Goal: Task Accomplishment & Management: Manage account settings

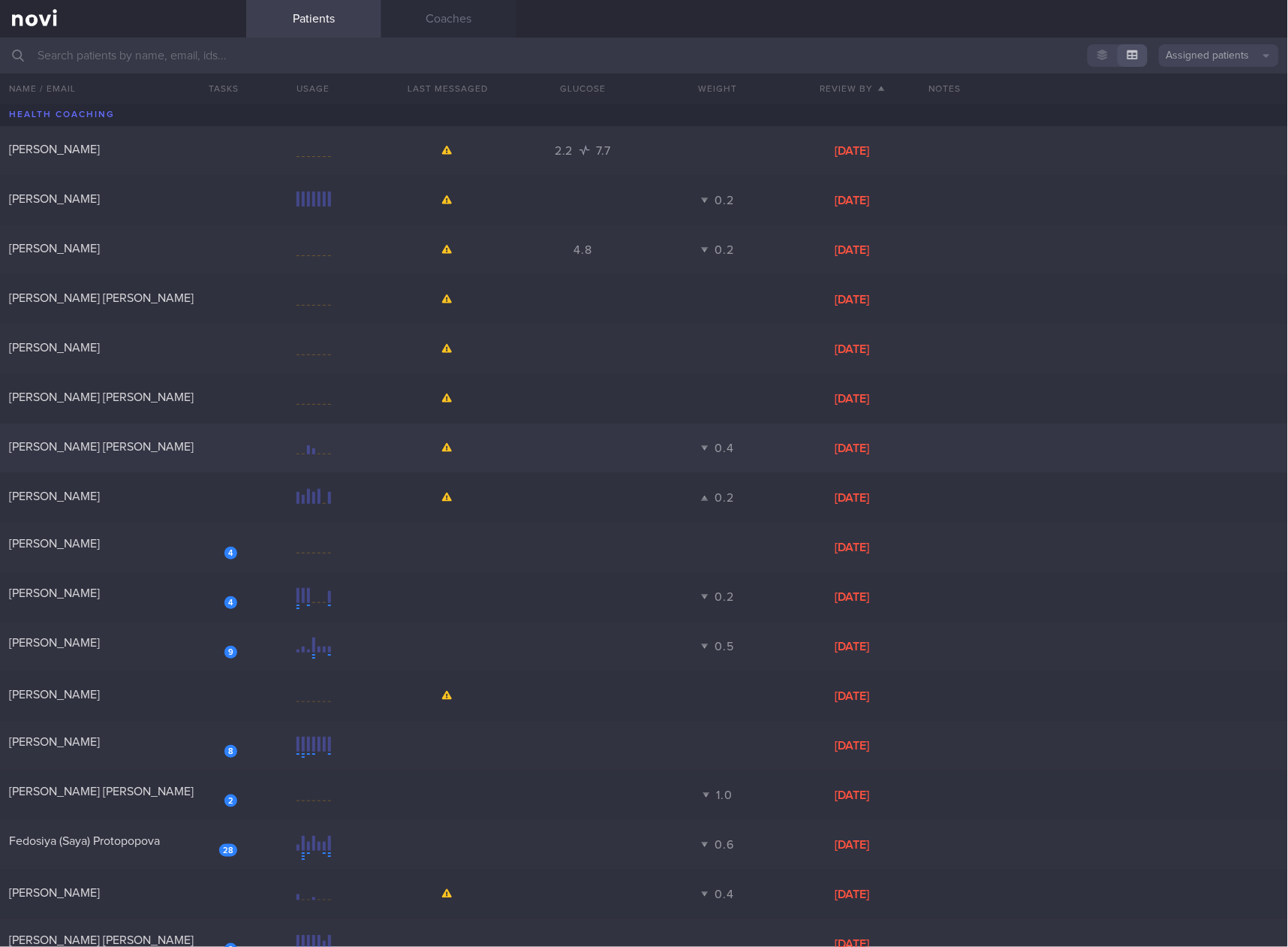
drag, startPoint x: 159, startPoint y: 458, endPoint x: 149, endPoint y: 437, distance: 23.3
click at [159, 458] on div "[PERSON_NAME] [PERSON_NAME]" at bounding box center [123, 448] width 246 height 18
select select "3"
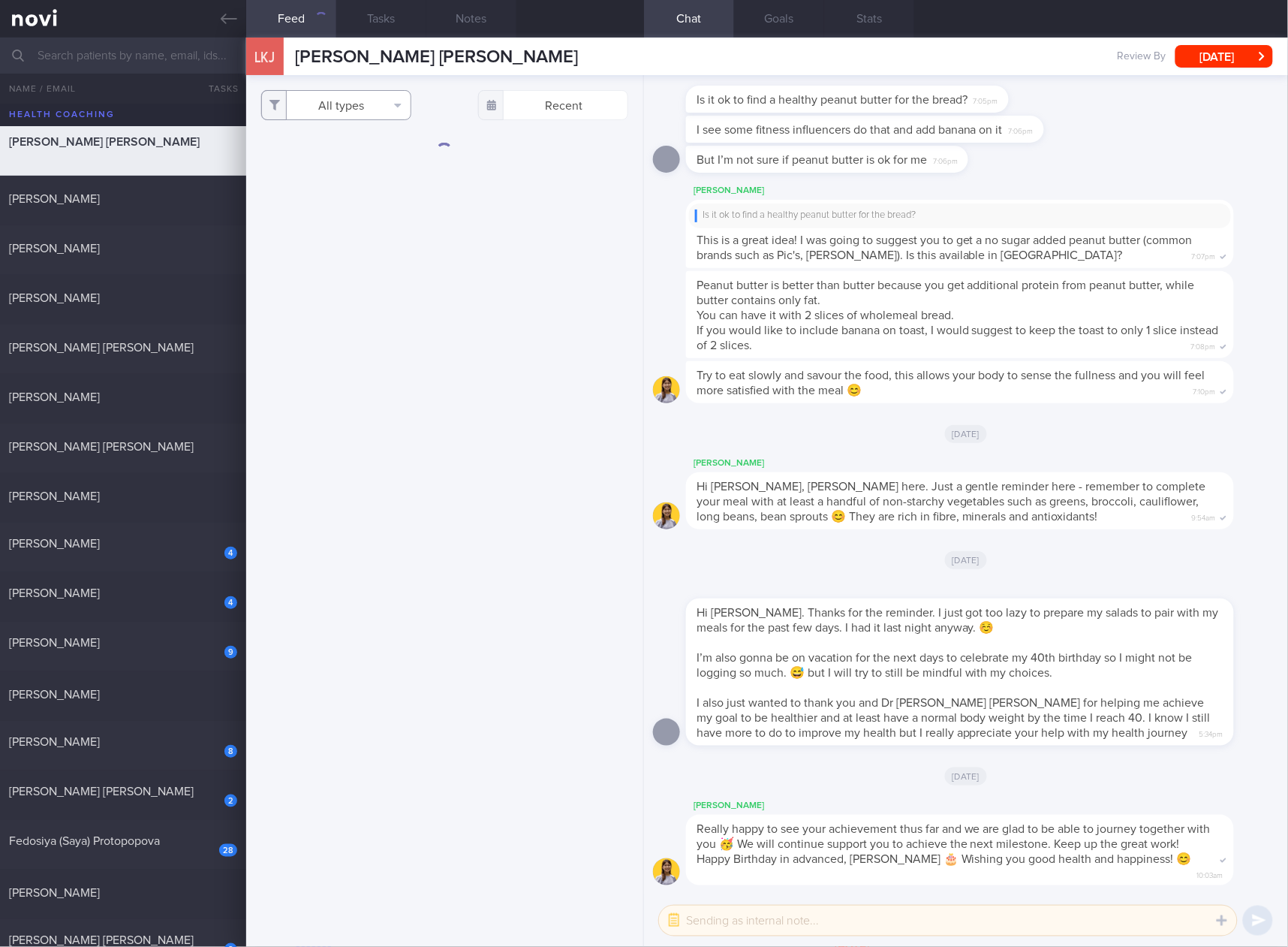
click at [393, 99] on button "All types" at bounding box center [335, 105] width 150 height 30
click at [355, 159] on button "Activity" at bounding box center [336, 156] width 149 height 23
checkbox input "false"
click at [325, 183] on button "Glucose" at bounding box center [336, 179] width 149 height 23
checkbox input "false"
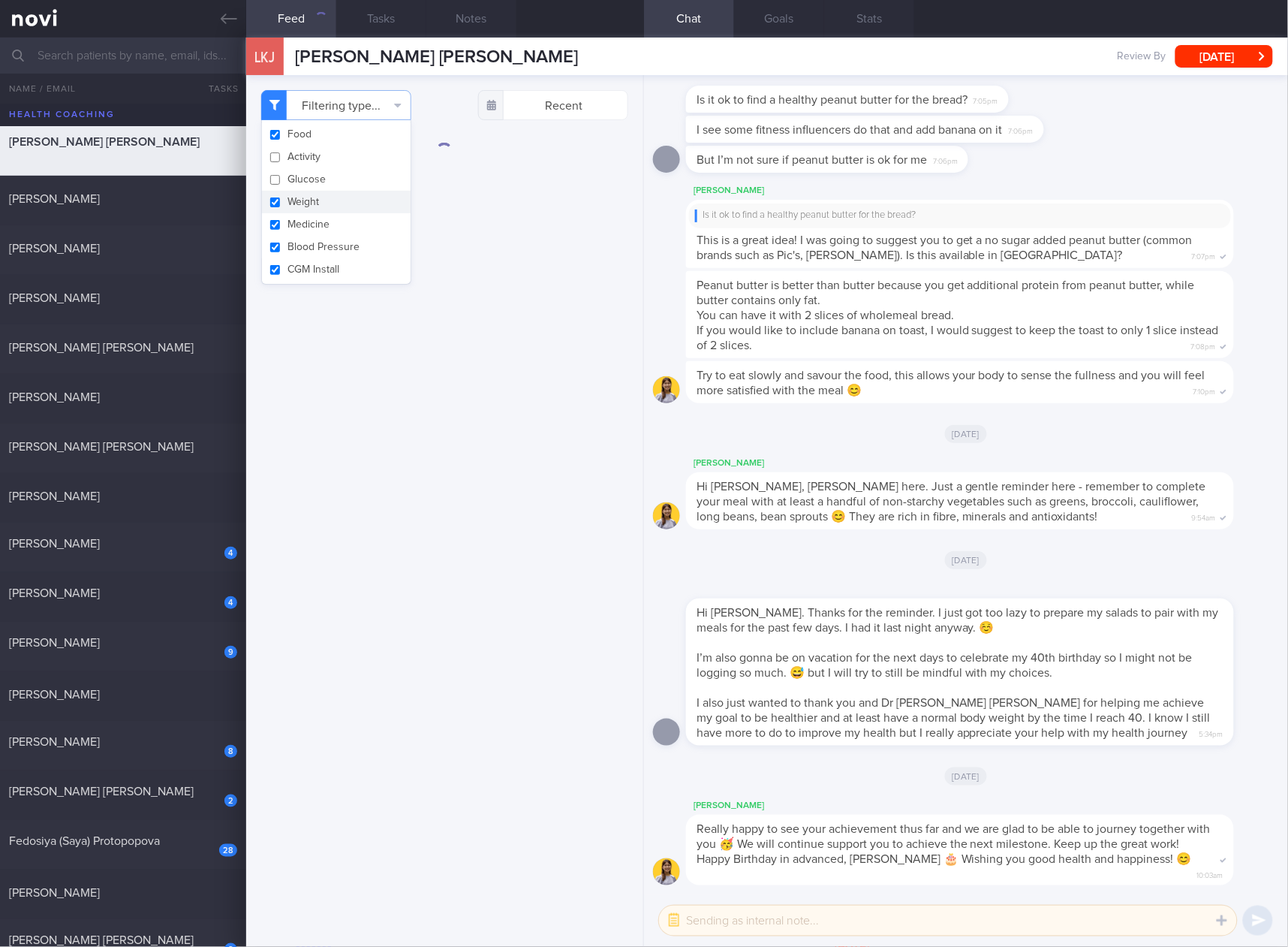
click at [314, 197] on button "Weight" at bounding box center [336, 202] width 149 height 23
checkbox input "false"
click at [304, 223] on button "Medicine" at bounding box center [336, 224] width 149 height 23
checkbox input "false"
click at [303, 238] on button "Blood Pressure" at bounding box center [336, 247] width 149 height 23
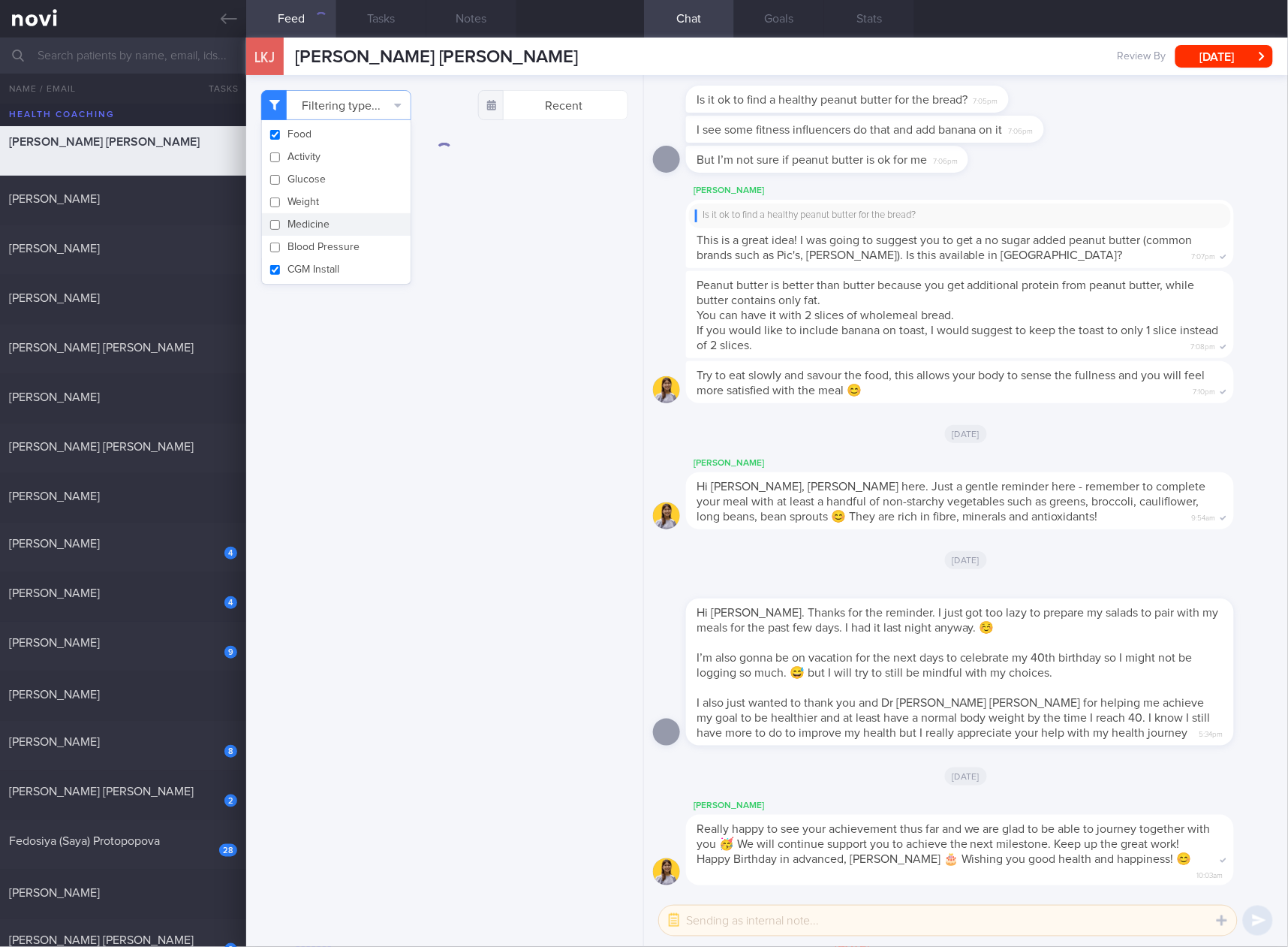
checkbox input "false"
click at [299, 262] on button "CGM Install" at bounding box center [336, 269] width 149 height 23
checkbox input "false"
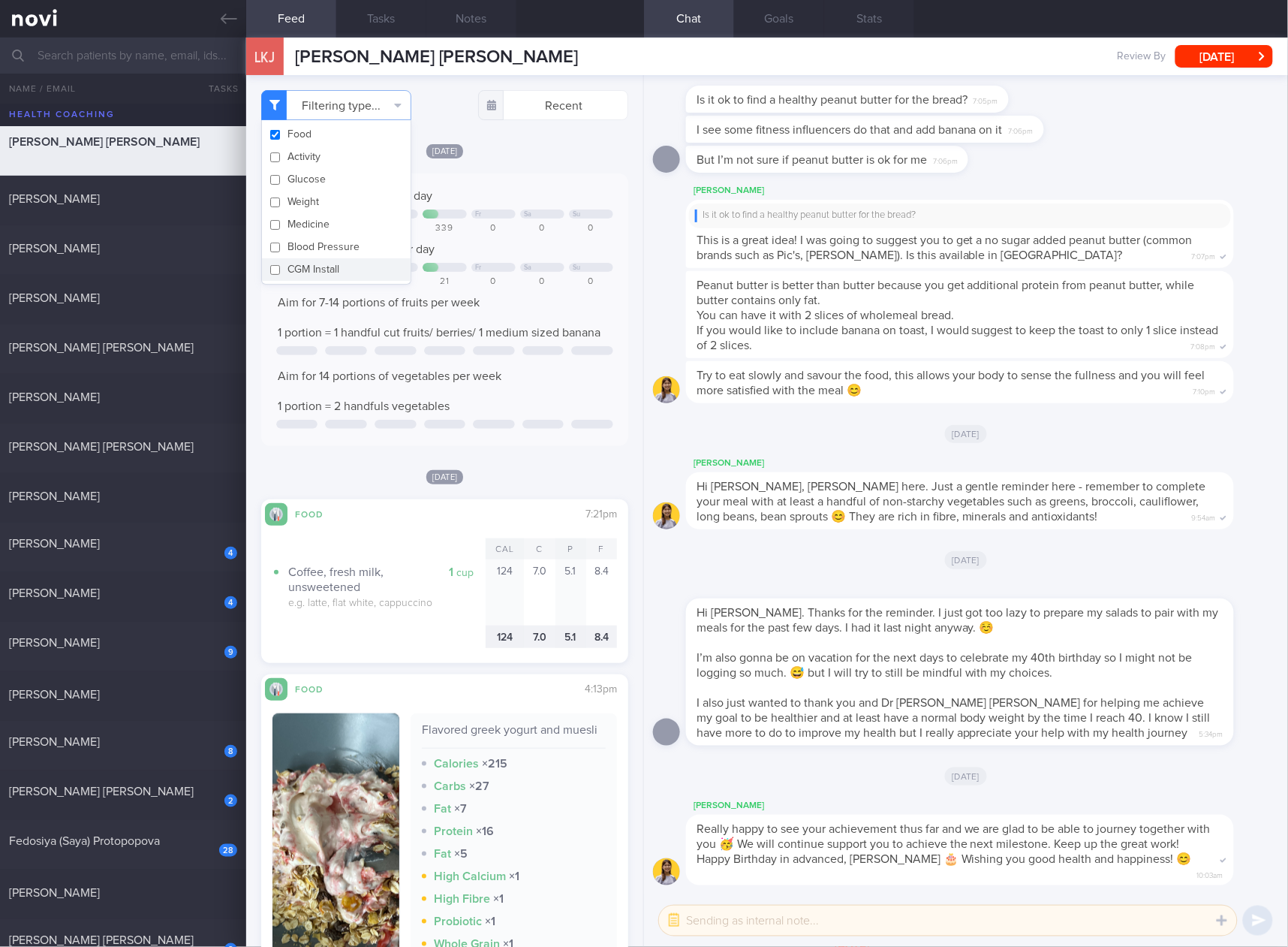
click at [539, 428] on div "Keep to 1200 calories per day Mo Tu We Fr Sa Su 0 0 0 339 0 0 0 Aim for 75g of …" at bounding box center [444, 310] width 337 height 243
click at [225, 509] on div "[PERSON_NAME] 0.2 [DATE]" at bounding box center [644, 497] width 1288 height 49
checkbox input "true"
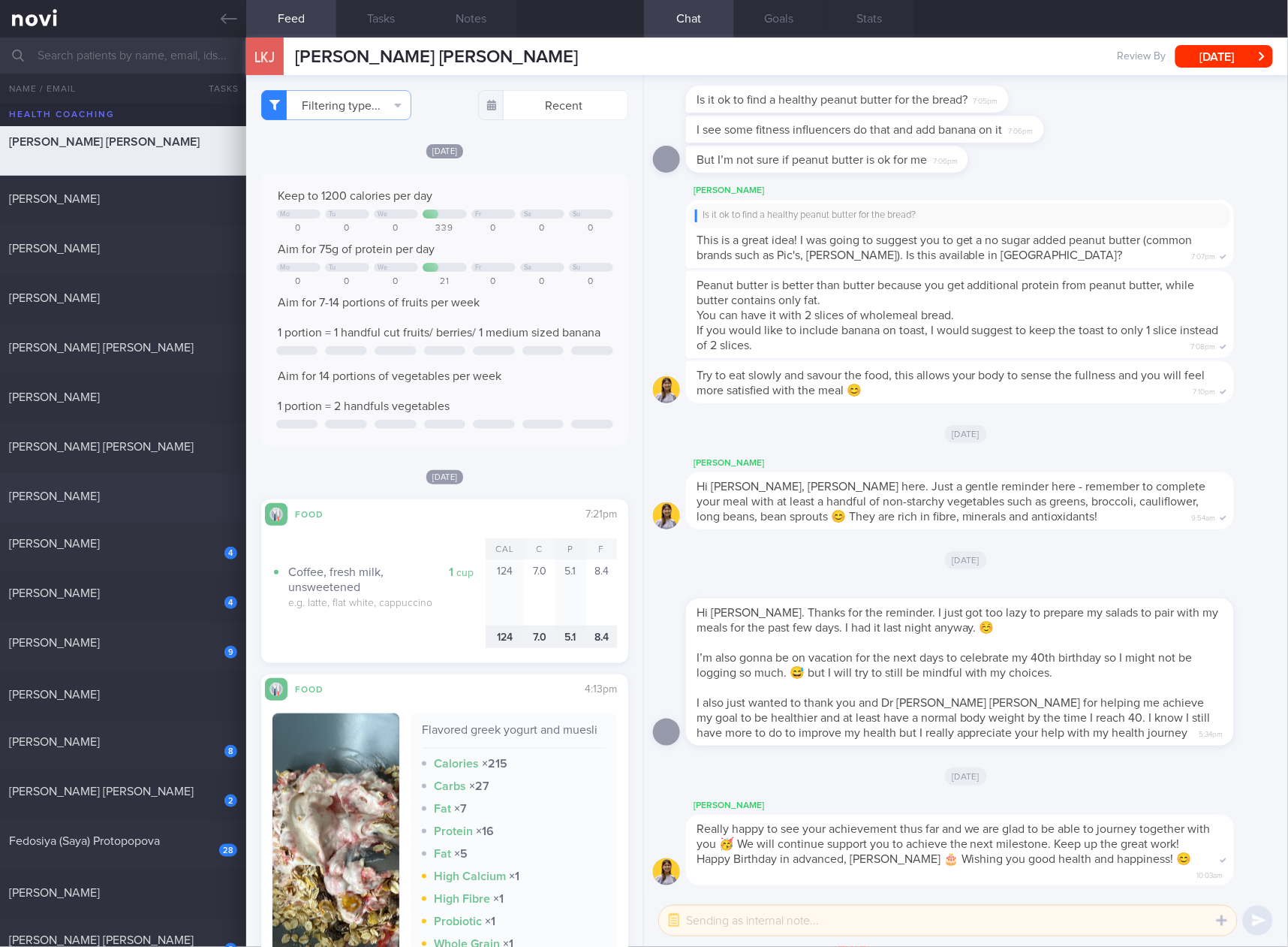
checkbox input "true"
select select "4"
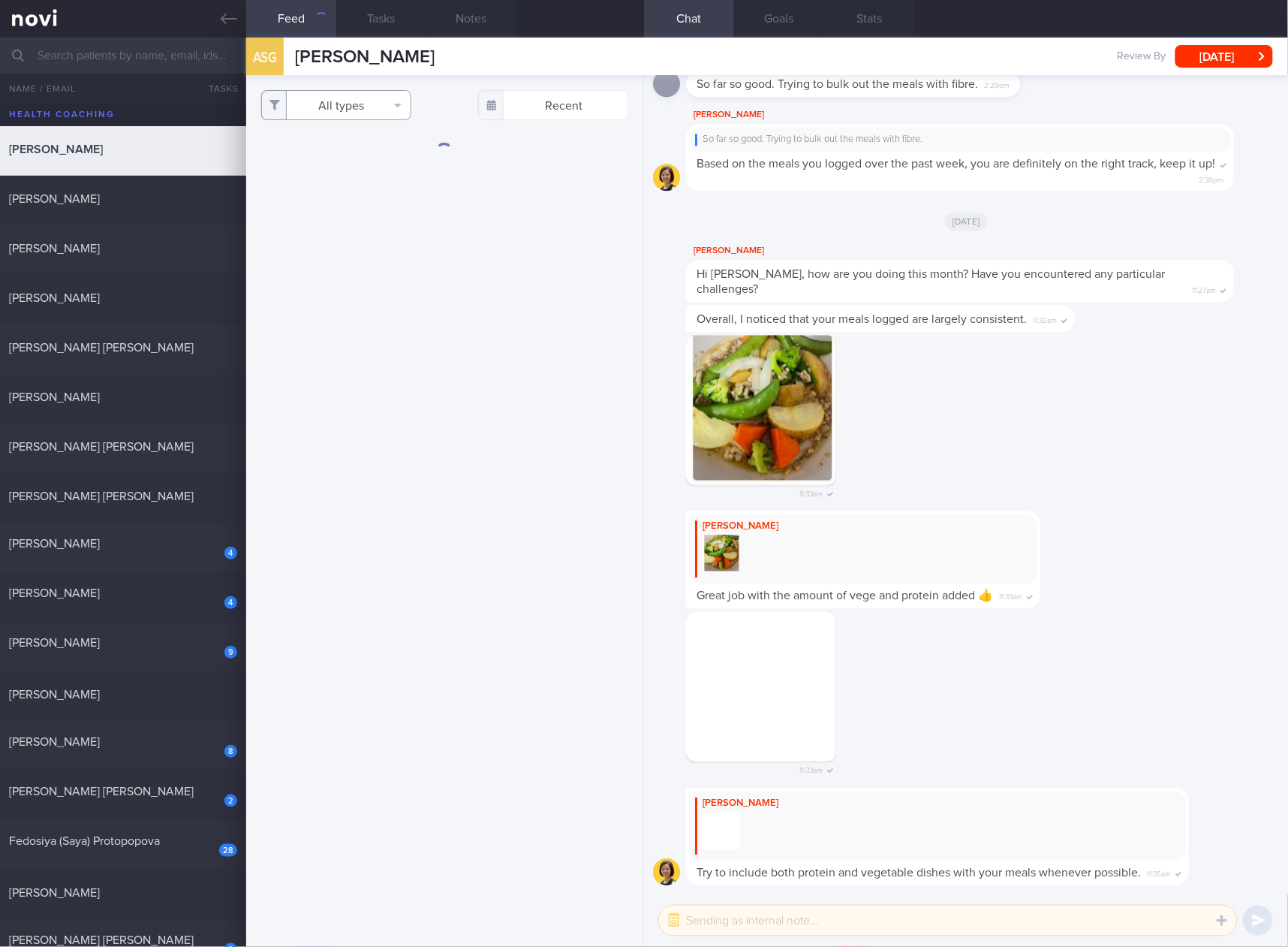
click at [384, 108] on button "All types" at bounding box center [335, 105] width 150 height 30
click at [365, 152] on button "Activity" at bounding box center [336, 156] width 149 height 23
checkbox input "false"
click at [355, 169] on button "Glucose" at bounding box center [336, 179] width 149 height 23
checkbox input "false"
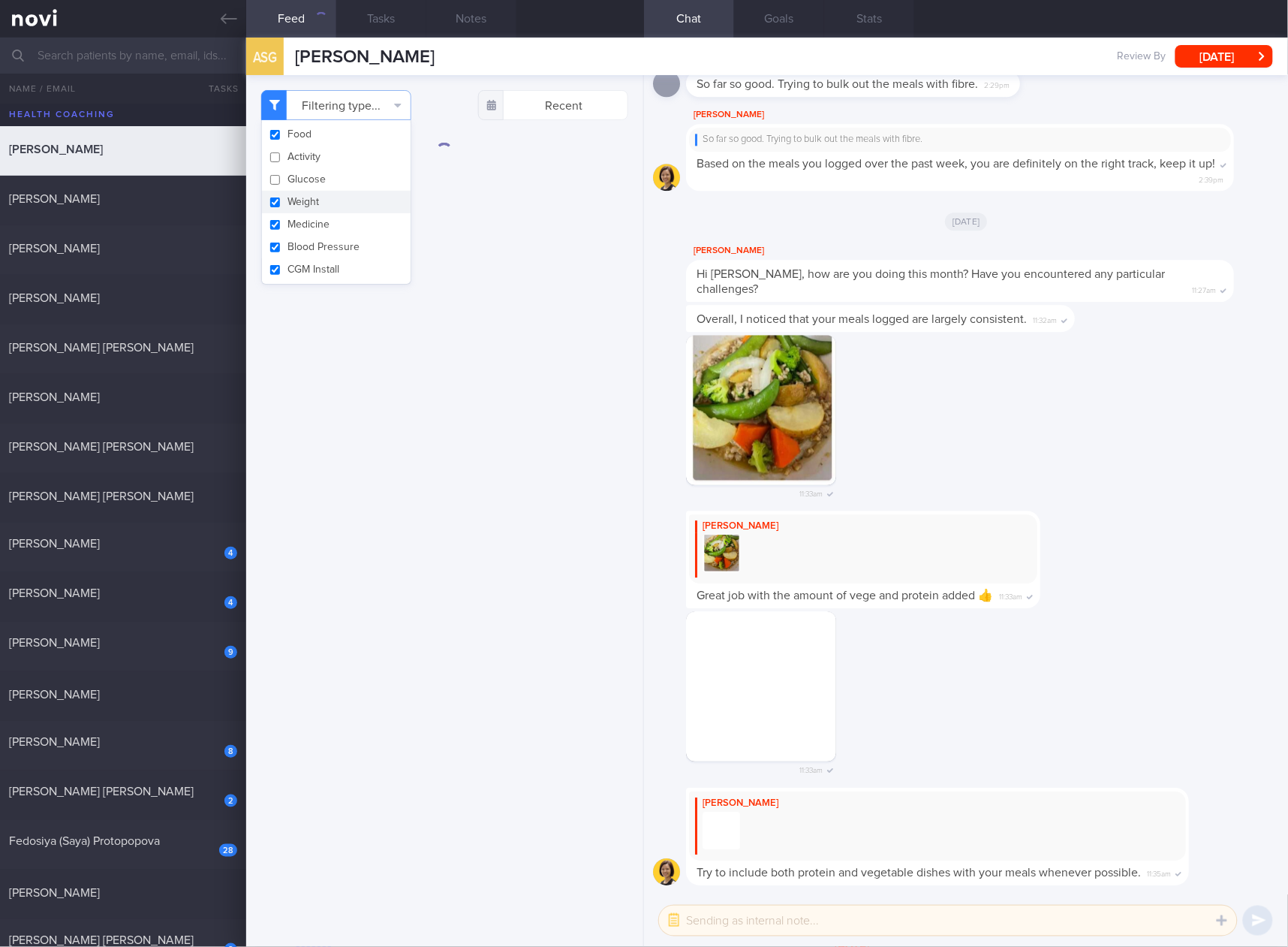
click at [335, 195] on button "Weight" at bounding box center [336, 202] width 149 height 23
checkbox input "false"
click at [322, 216] on button "Medicine" at bounding box center [336, 224] width 149 height 23
checkbox input "false"
click at [322, 236] on button "Blood Pressure" at bounding box center [336, 247] width 149 height 23
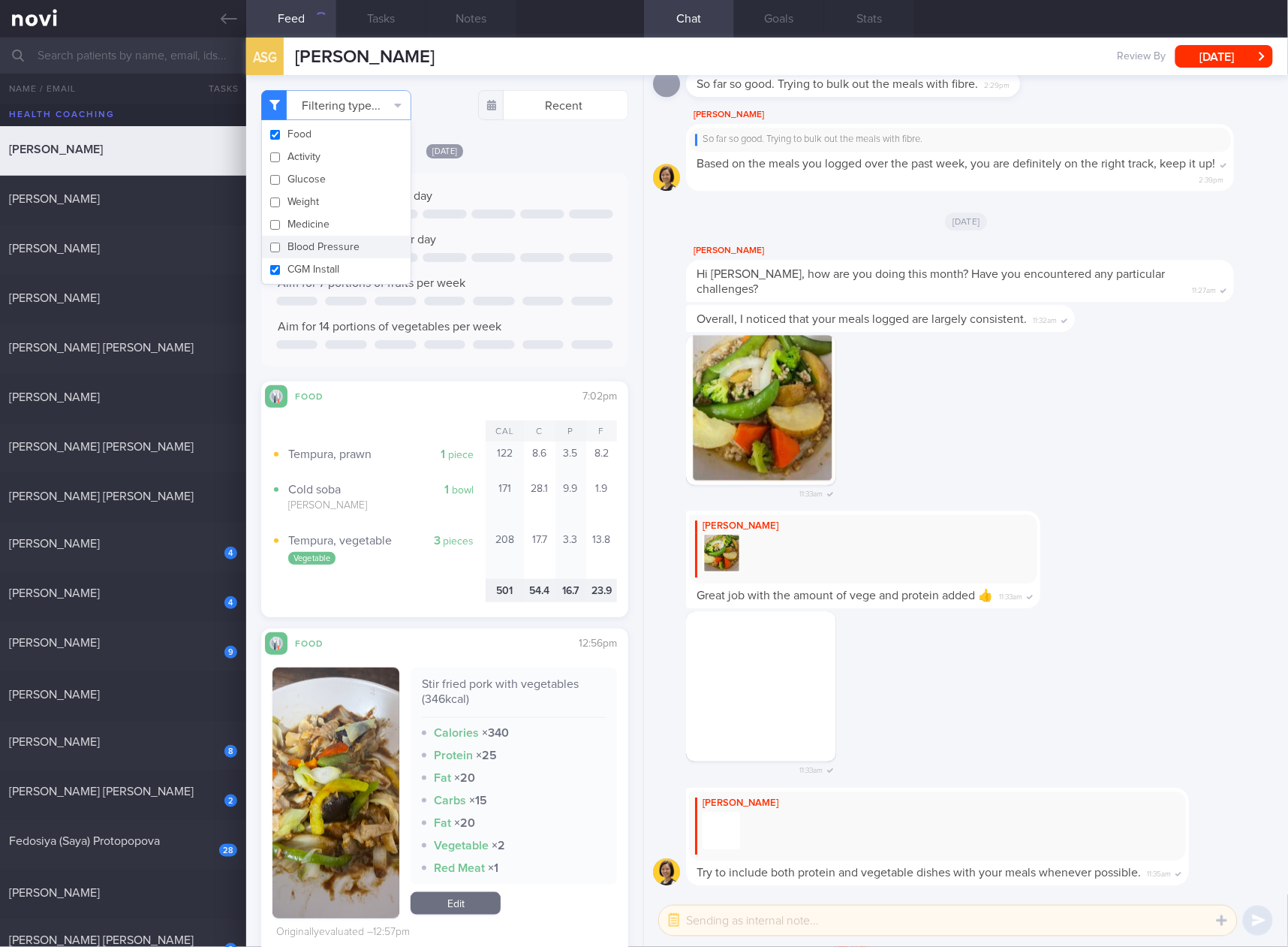
checkbox input "false"
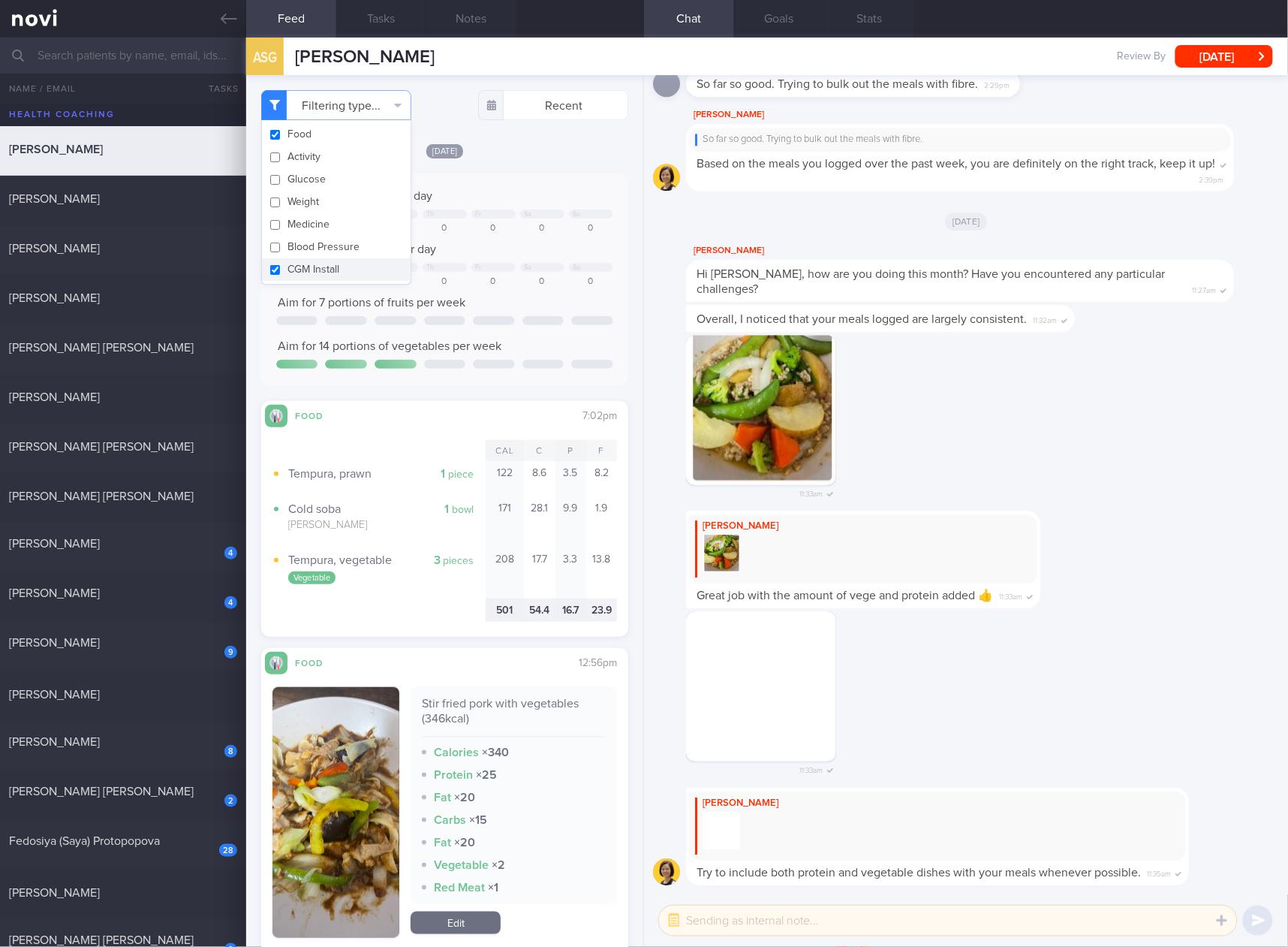
click at [318, 262] on button "CGM Install" at bounding box center [336, 269] width 149 height 23
checkbox input "false"
click at [498, 295] on div "Aim for 7 portions of fruits per week" at bounding box center [444, 303] width 337 height 15
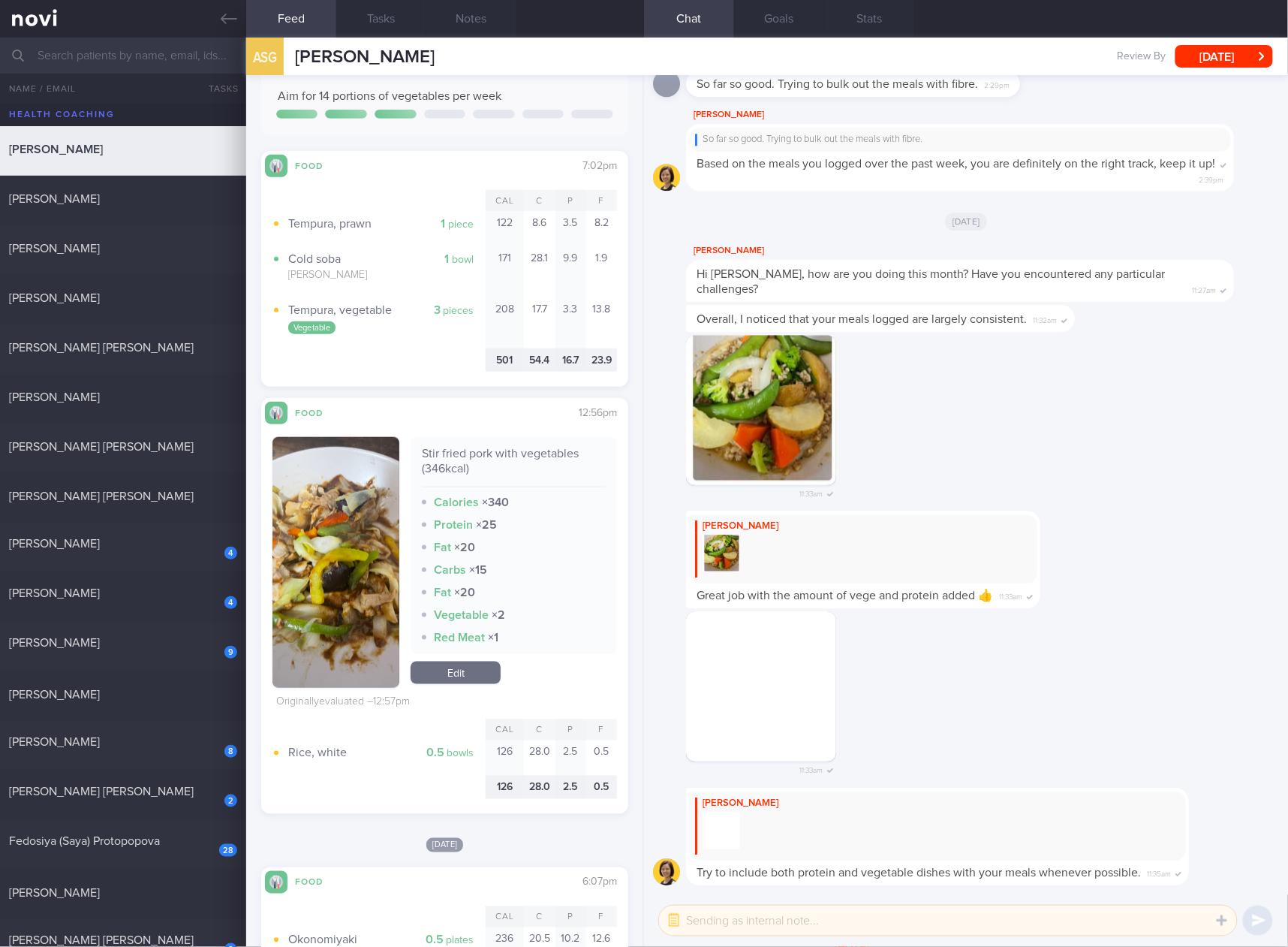
click at [473, 670] on link "Edit" at bounding box center [456, 673] width 90 height 23
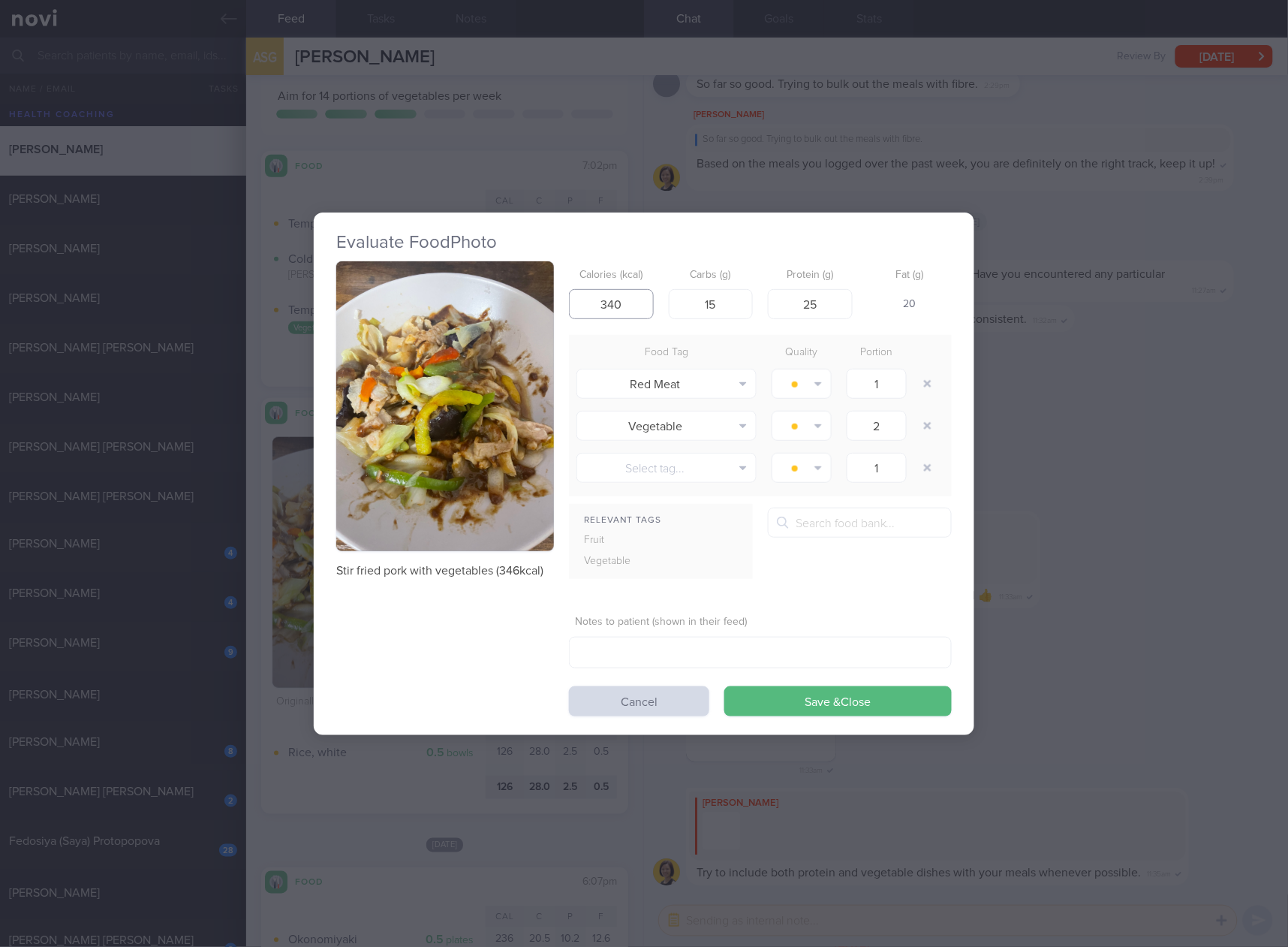
click at [635, 314] on input "340" at bounding box center [611, 304] width 84 height 30
type input "346"
click at [724, 686] on button "Save & Close" at bounding box center [838, 701] width 227 height 30
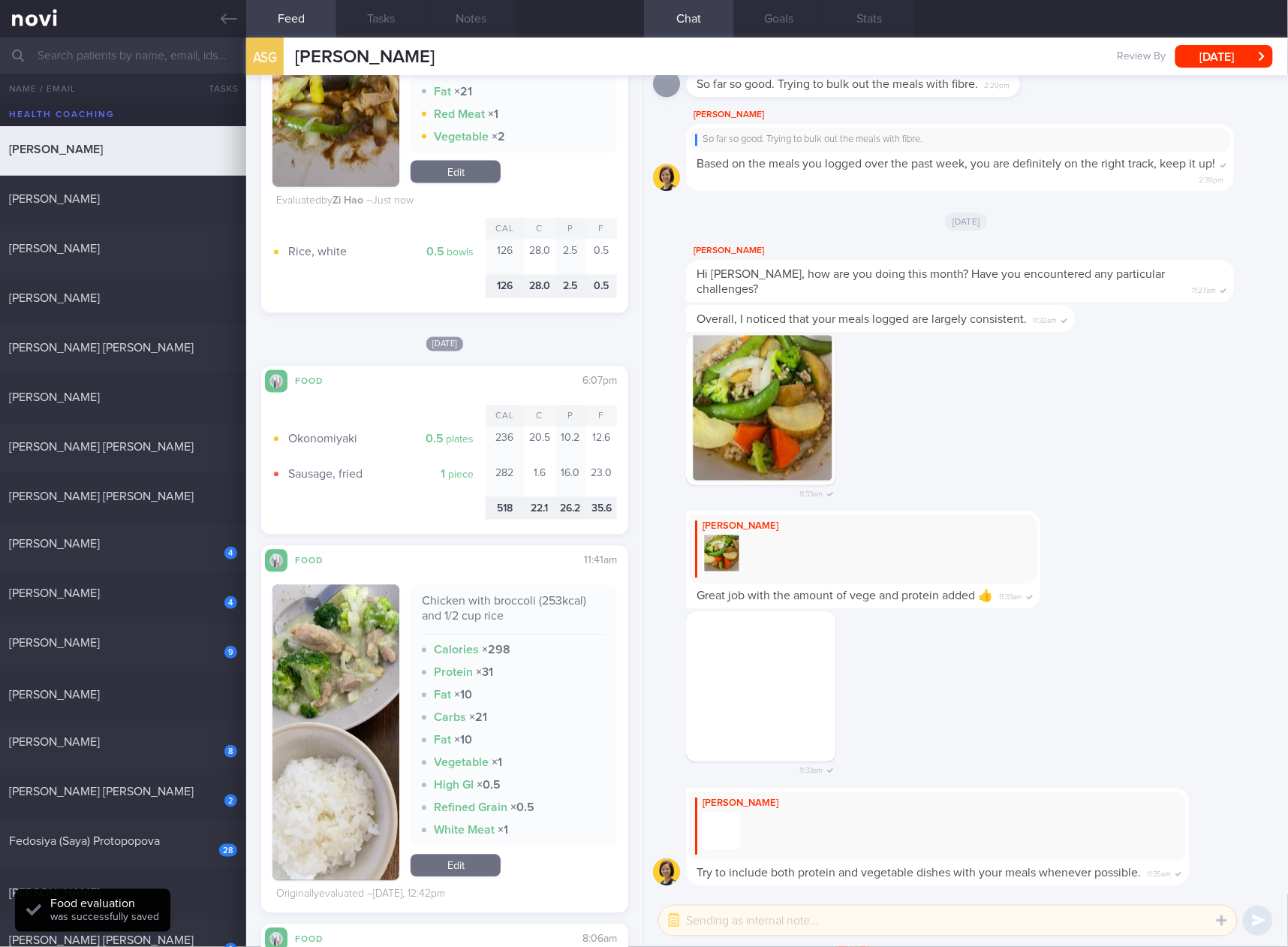
scroll to position [1001, 0]
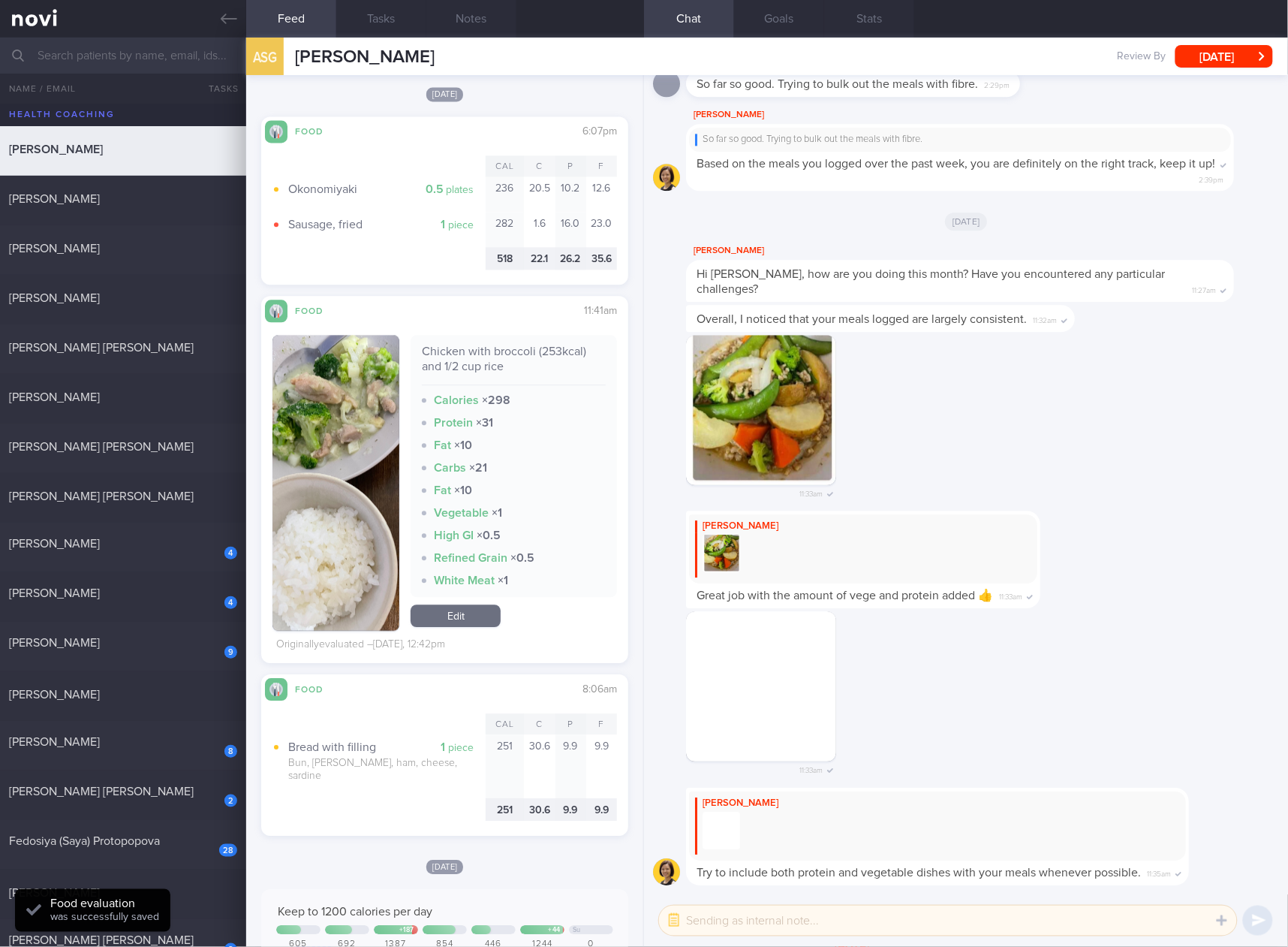
click at [469, 618] on link "Edit" at bounding box center [456, 615] width 90 height 23
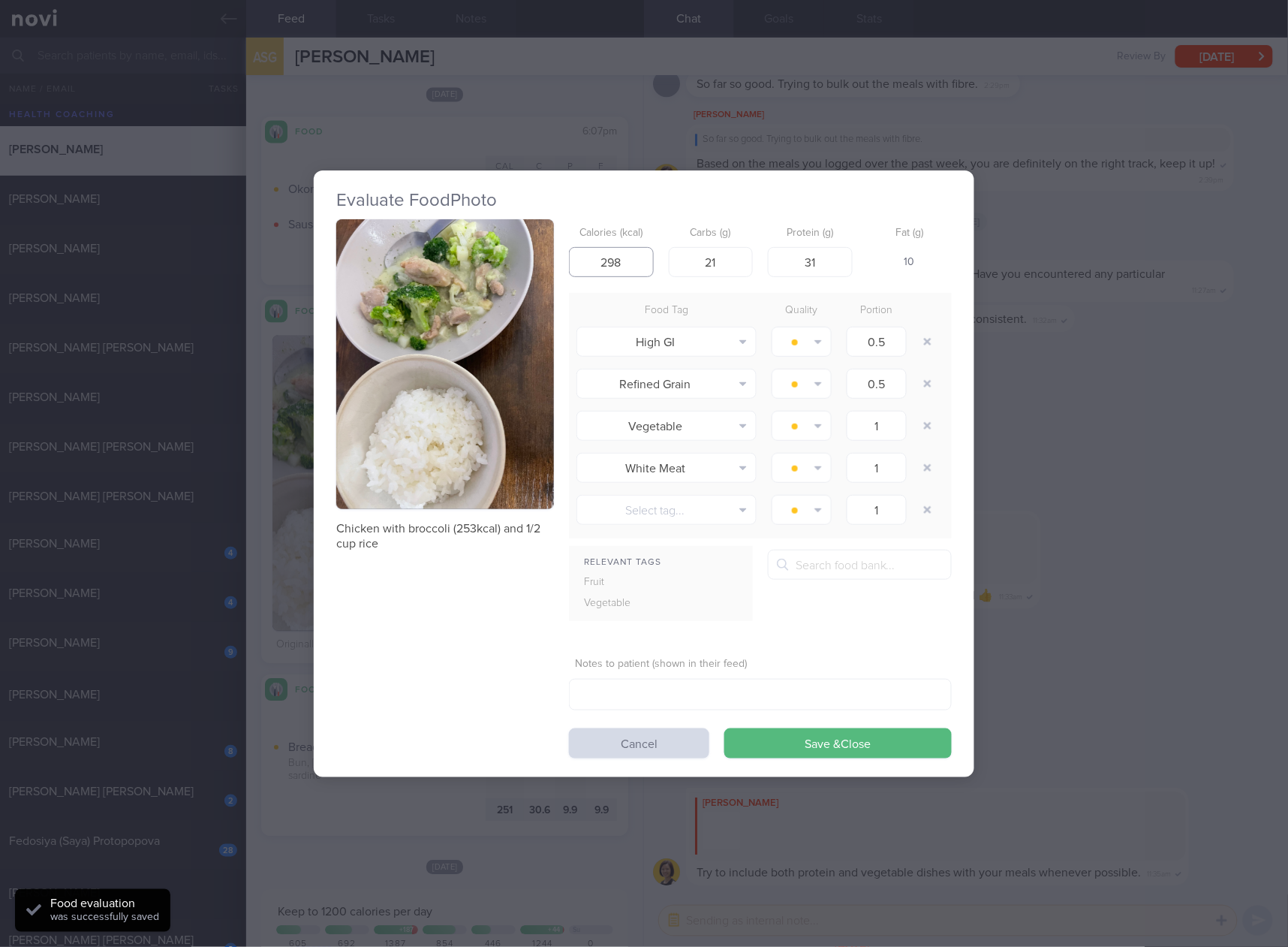
drag, startPoint x: 636, startPoint y: 259, endPoint x: 581, endPoint y: 263, distance: 55.1
click at [581, 263] on input "298" at bounding box center [611, 262] width 84 height 30
type input "253"
click at [724, 728] on button "Save & Close" at bounding box center [838, 743] width 227 height 30
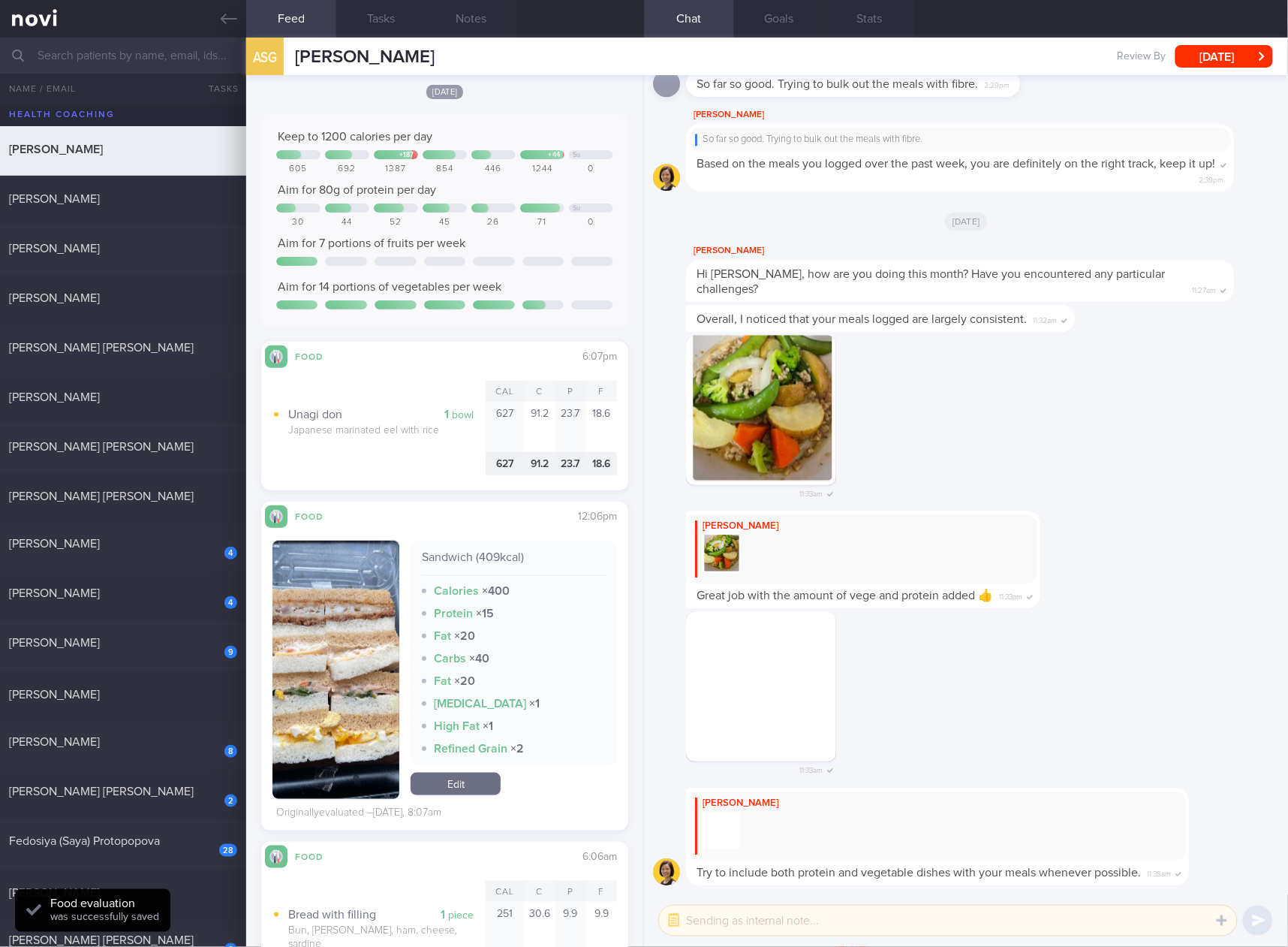
scroll to position [2001, 0]
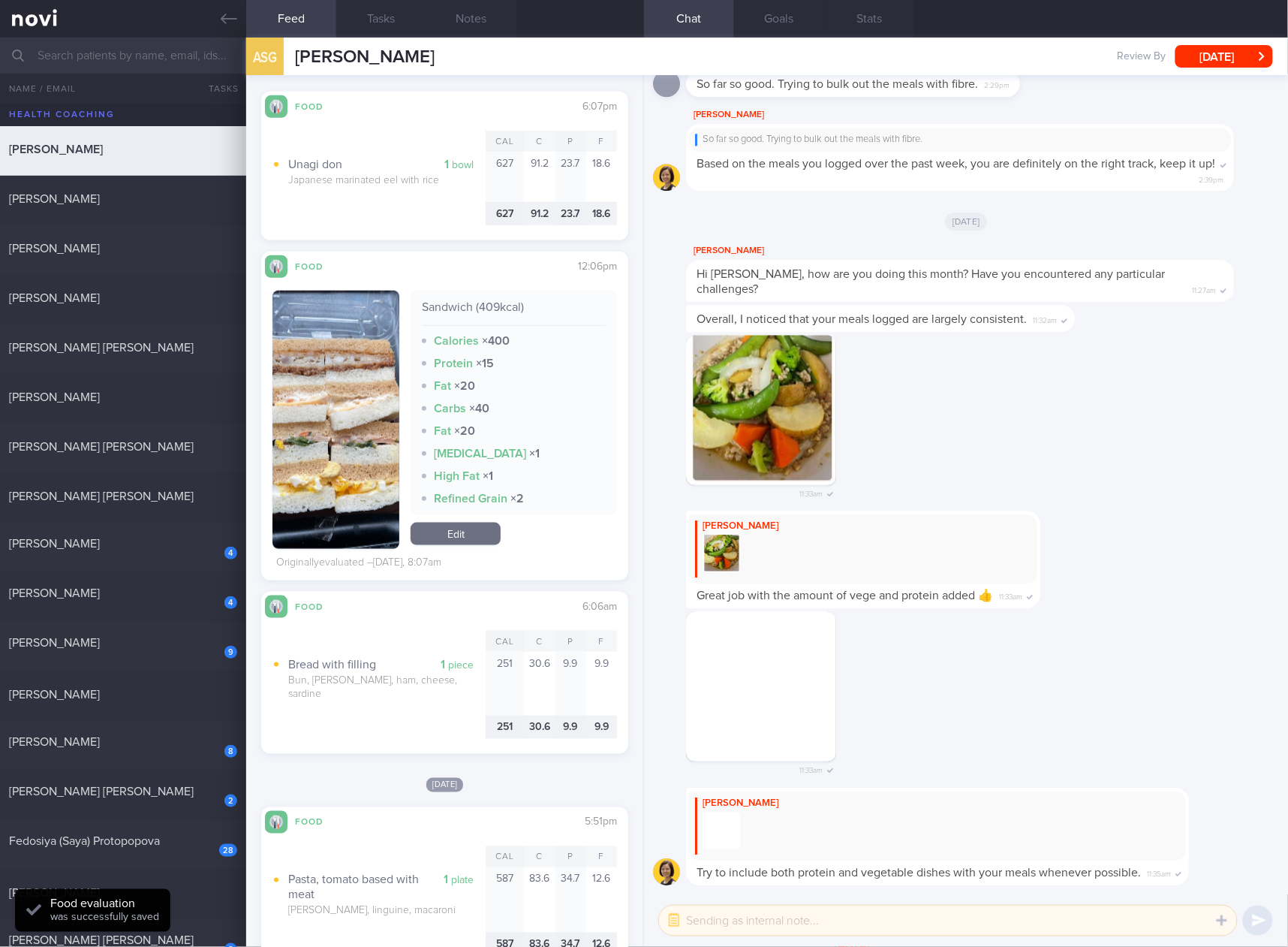
click at [468, 525] on link "Edit" at bounding box center [456, 534] width 90 height 23
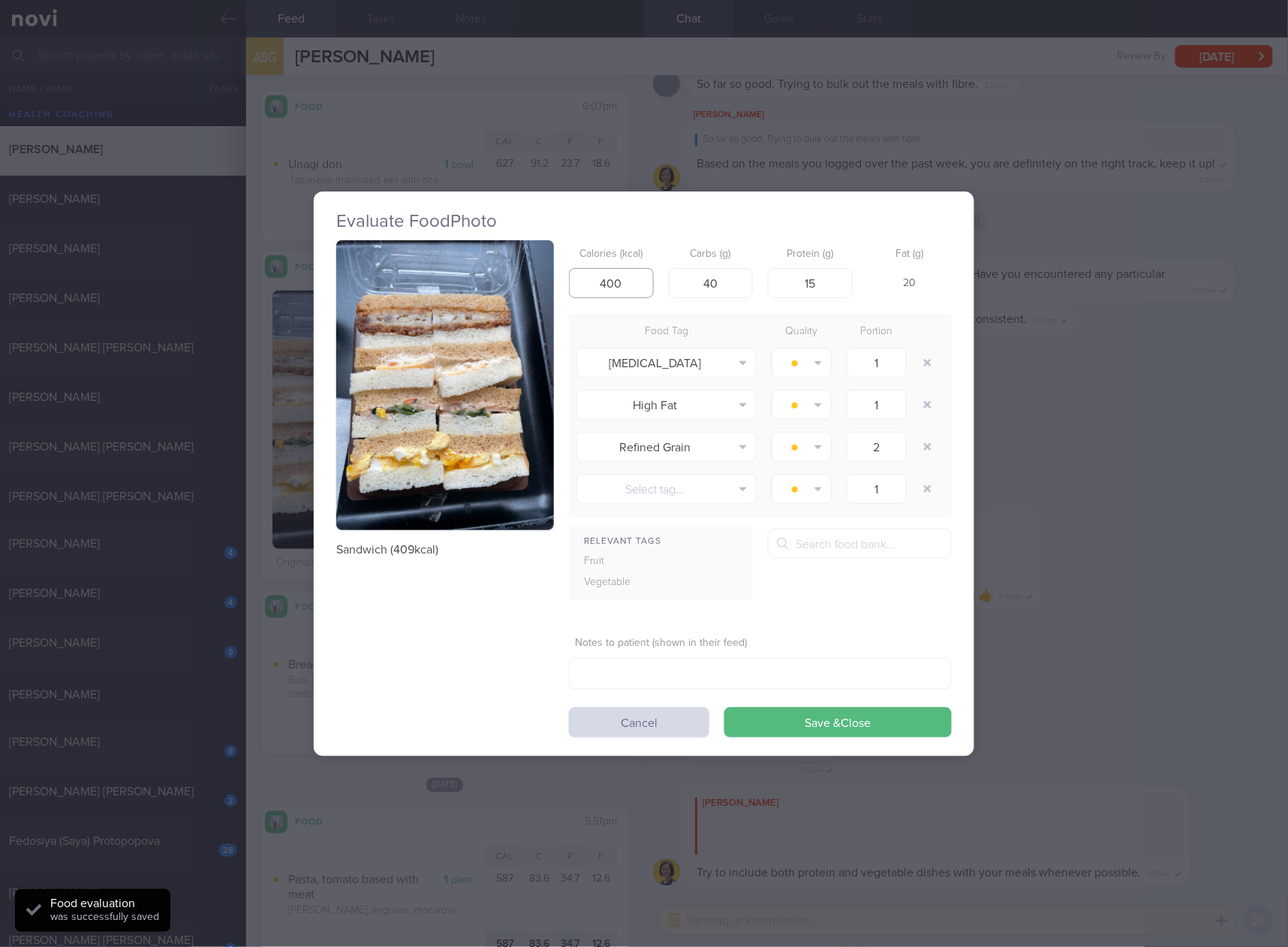
drag, startPoint x: 631, startPoint y: 294, endPoint x: 562, endPoint y: 291, distance: 69.1
click at [562, 291] on div "Sandwich (409kcal) Calories (kcal) 400 Carbs (g) 40 Protein (g) 15 Fat (g) 20 F…" at bounding box center [644, 489] width 616 height 497
type input "409"
click at [724, 707] on button "Save & Close" at bounding box center [838, 722] width 227 height 30
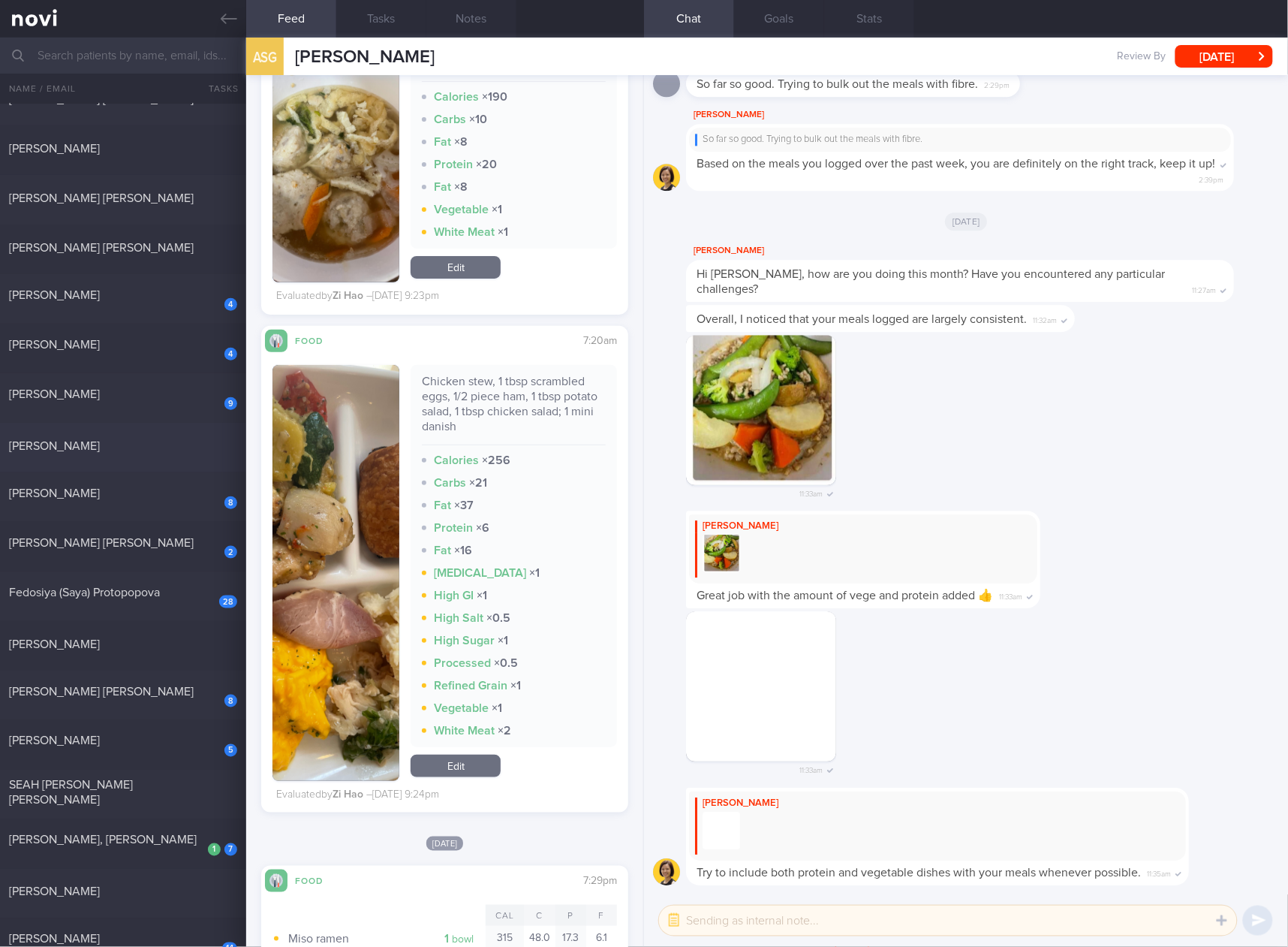
scroll to position [250, 0]
drag, startPoint x: 131, startPoint y: 386, endPoint x: 365, endPoint y: 70, distance: 393.2
click at [131, 386] on div "[PERSON_NAME]" at bounding box center [121, 392] width 224 height 15
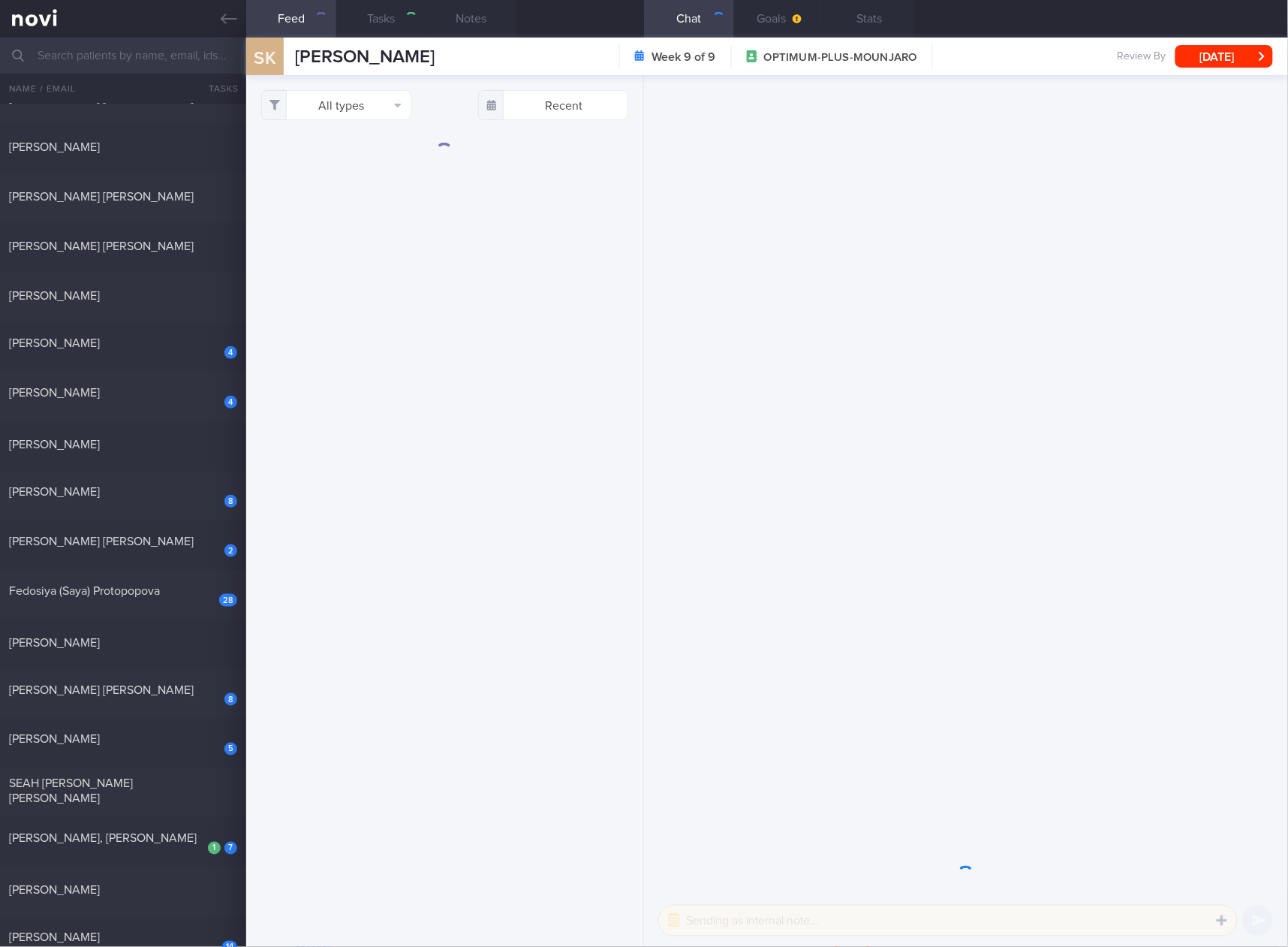
select select "5"
checkbox input "true"
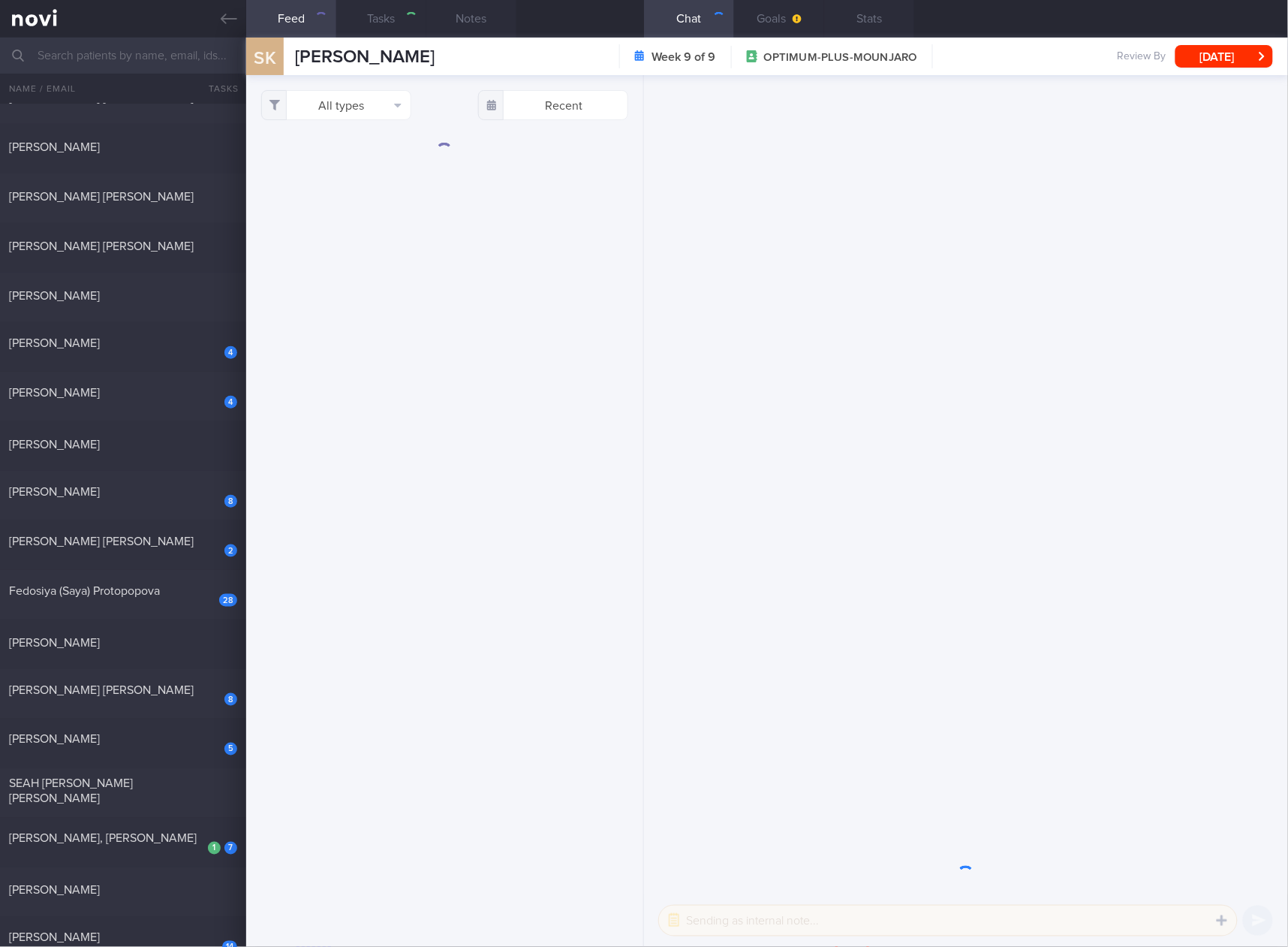
checkbox input "true"
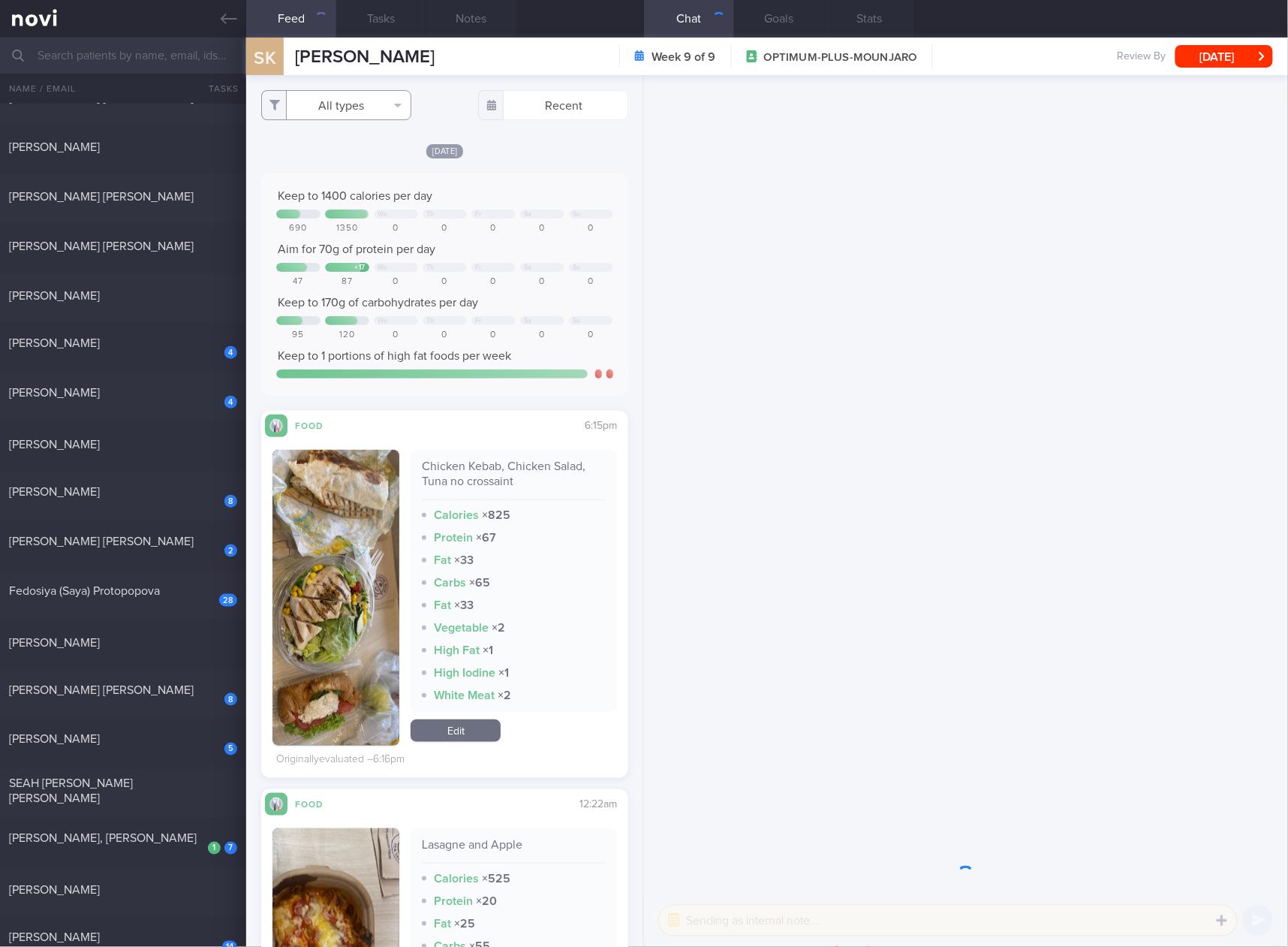
click at [376, 104] on button "All types" at bounding box center [335, 105] width 150 height 30
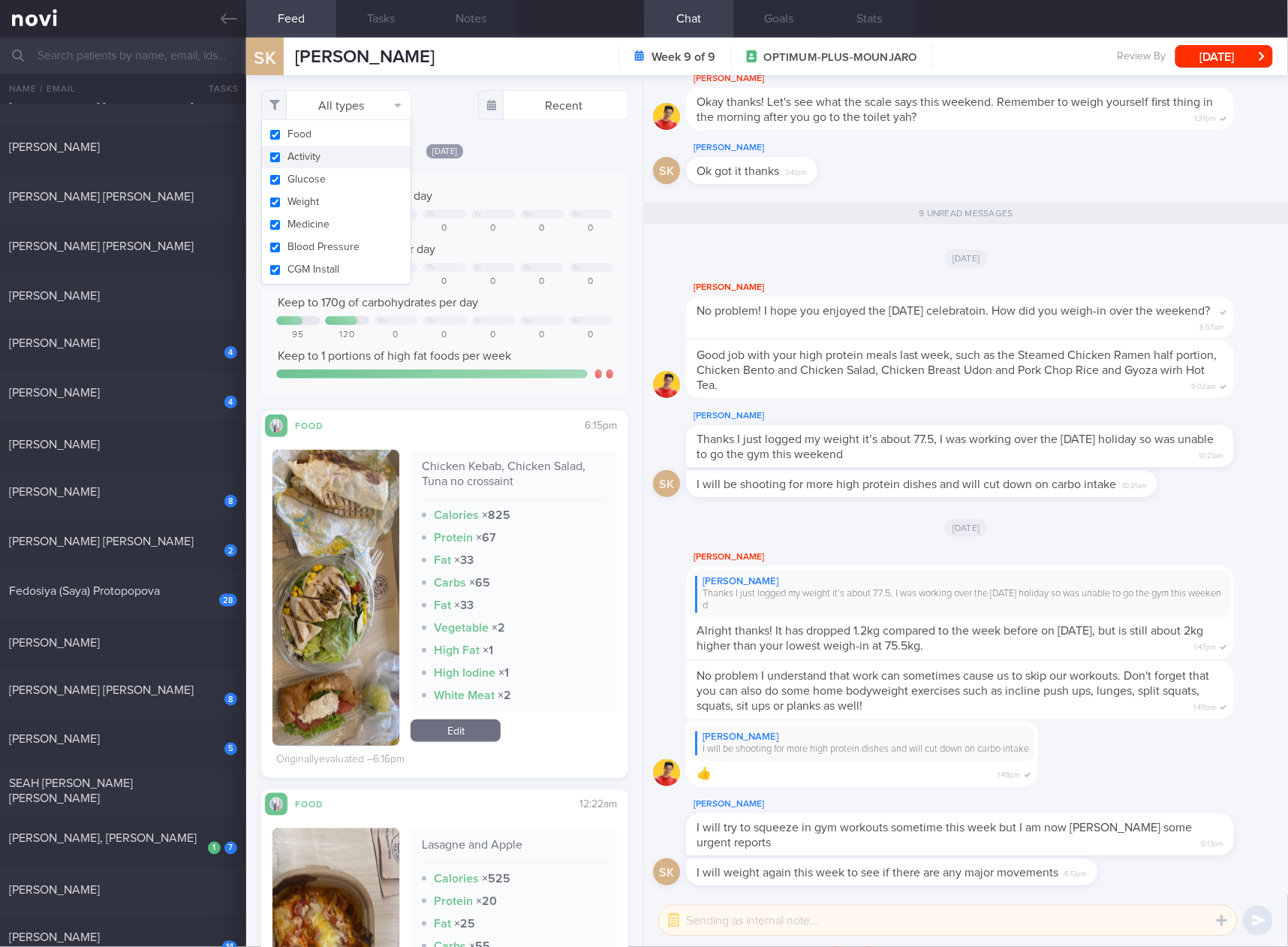
scroll to position [1, 0]
click at [346, 156] on button "Activity" at bounding box center [336, 156] width 149 height 23
checkbox input "false"
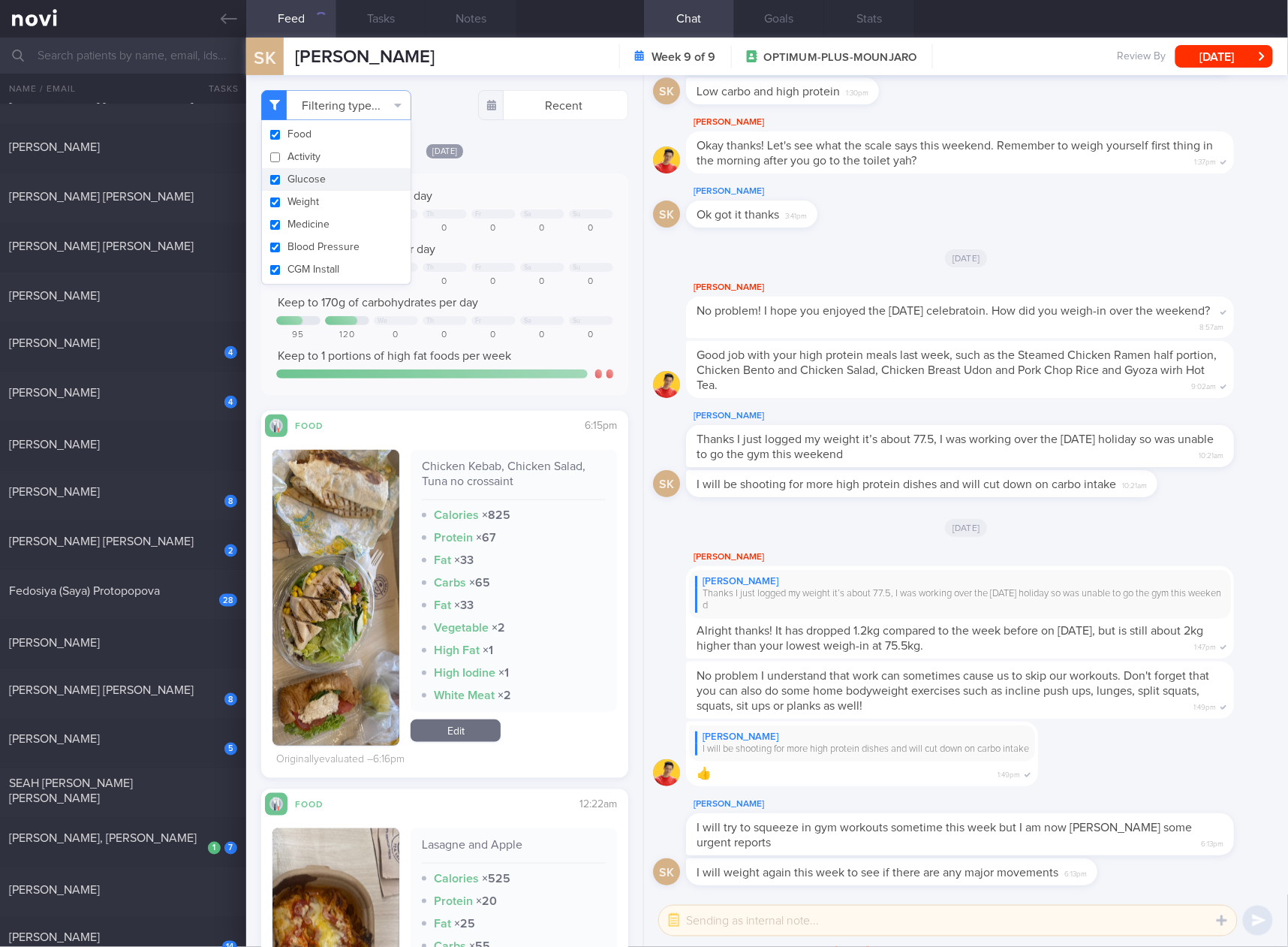
click at [319, 177] on button "Glucose" at bounding box center [336, 179] width 149 height 23
checkbox input "false"
click at [304, 207] on button "Weight" at bounding box center [336, 202] width 149 height 23
checkbox input "false"
click at [304, 222] on button "Medicine" at bounding box center [336, 224] width 149 height 23
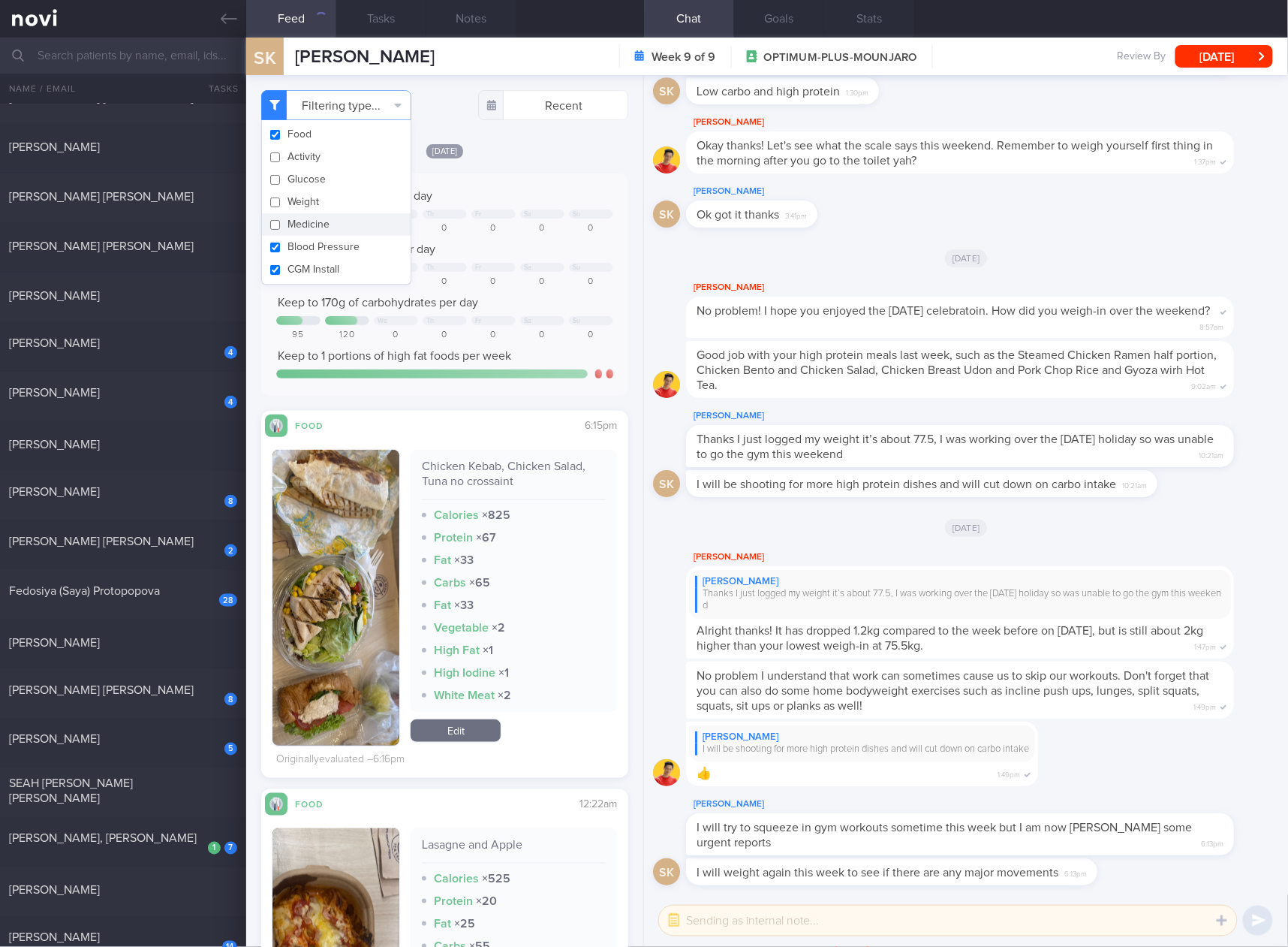
checkbox input "false"
click at [304, 238] on button "Blood Pressure" at bounding box center [336, 247] width 149 height 23
checkbox input "false"
click at [307, 264] on button "CGM Install" at bounding box center [336, 269] width 149 height 23
checkbox input "false"
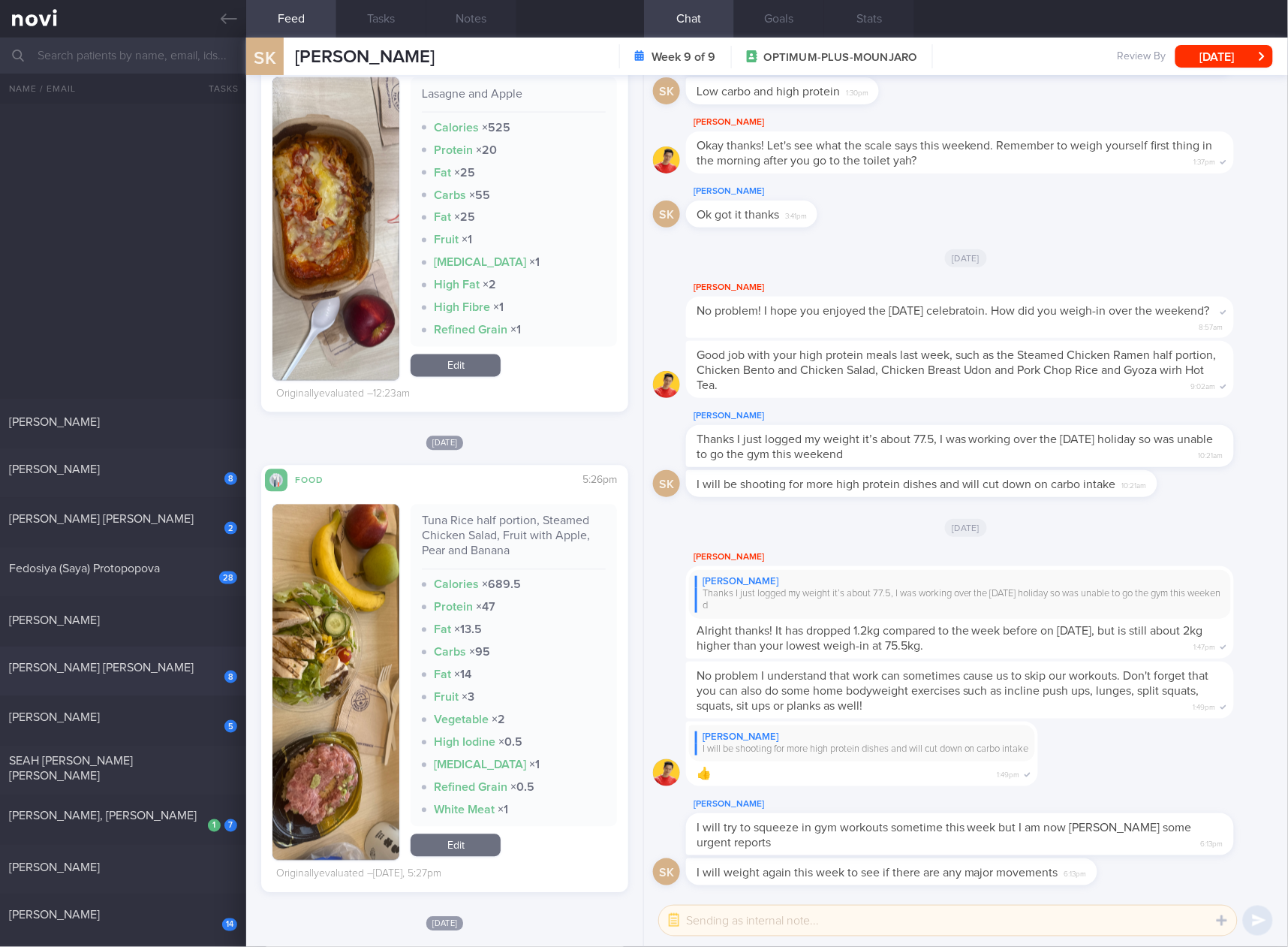
scroll to position [1232, 0]
